Goal: Find contact information: Find contact information

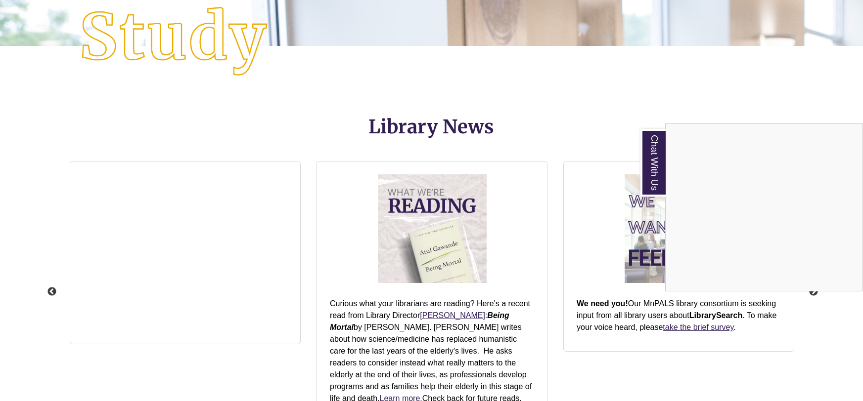
scroll to position [1183, 0]
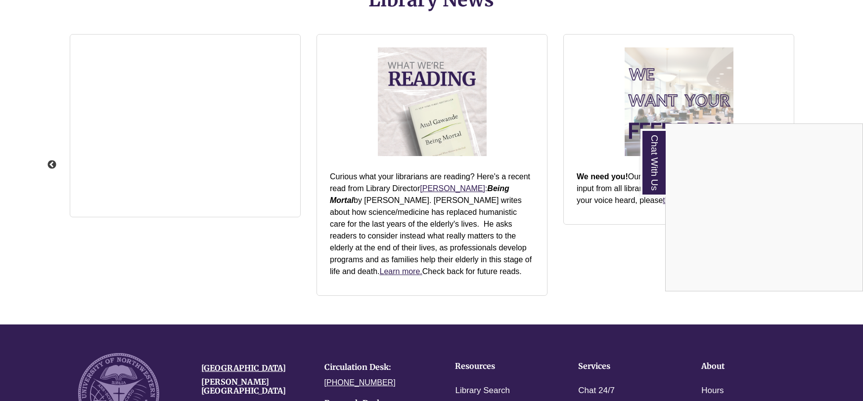
click at [458, 189] on div "Chat With Us" at bounding box center [431, 200] width 863 height 401
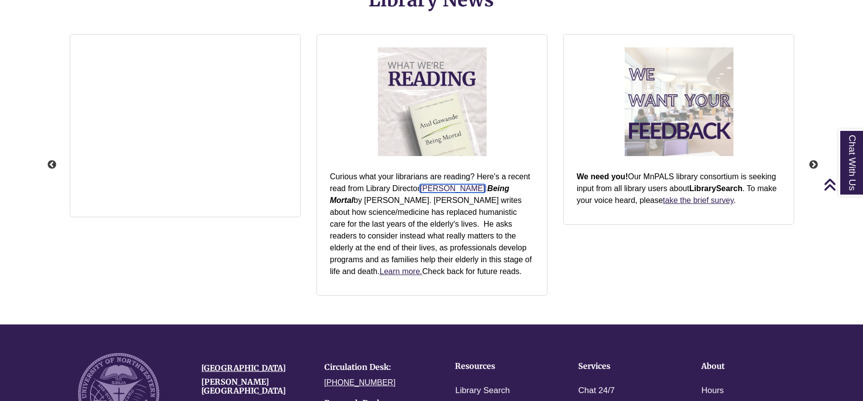
click at [454, 184] on link "[PERSON_NAME]" at bounding box center [452, 188] width 65 height 8
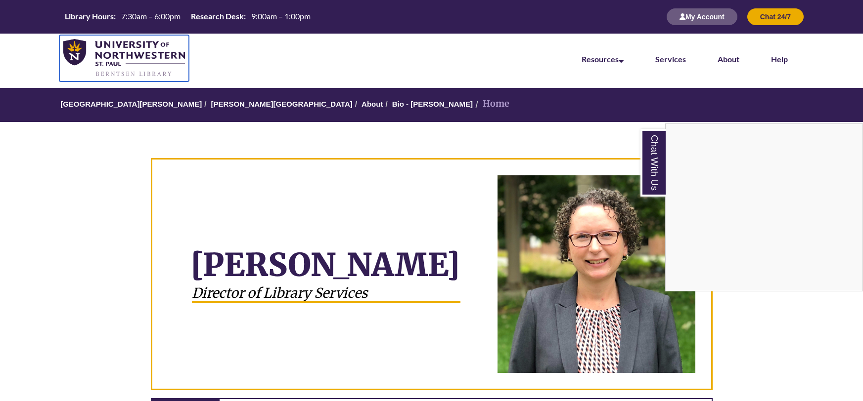
click at [105, 50] on img at bounding box center [124, 58] width 122 height 39
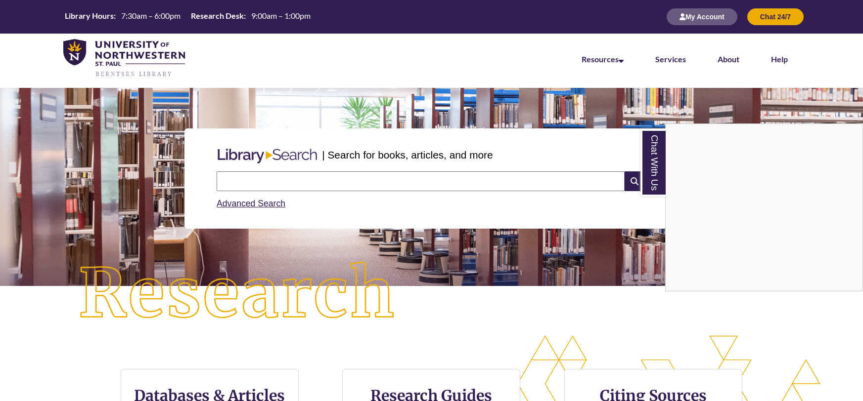
click at [440, 174] on div "Chat With Us" at bounding box center [431, 200] width 863 height 401
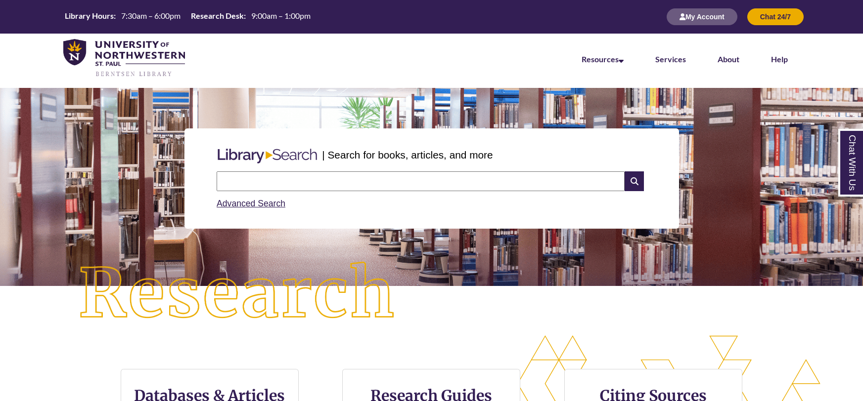
click at [428, 184] on input "text" at bounding box center [421, 182] width 408 height 20
type input "*"
type input "********"
